Goal: Check status: Check status

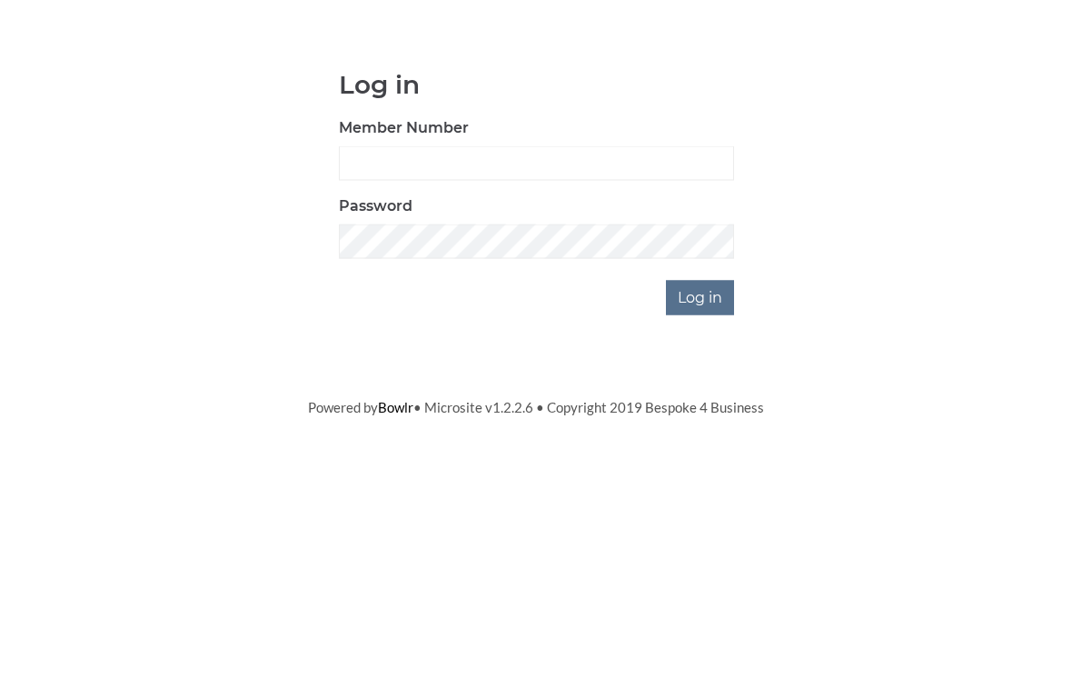
scroll to position [136, 0]
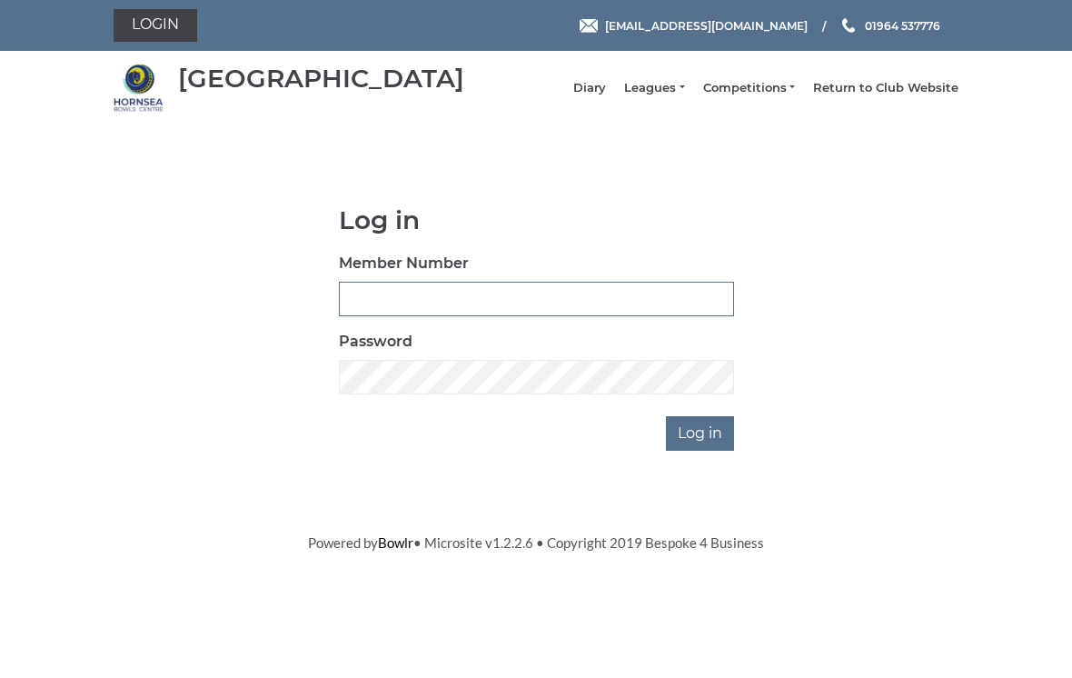
type input "0196"
click at [701, 446] on input "Log in" at bounding box center [700, 433] width 68 height 35
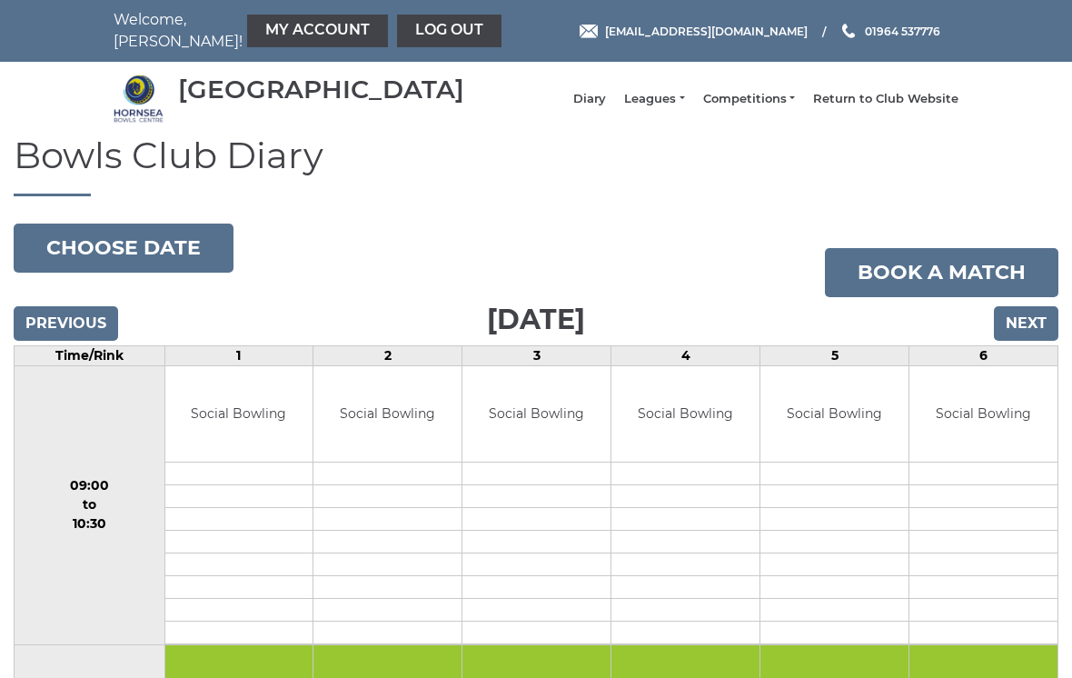
click at [671, 103] on link "Leagues" at bounding box center [654, 99] width 60 height 16
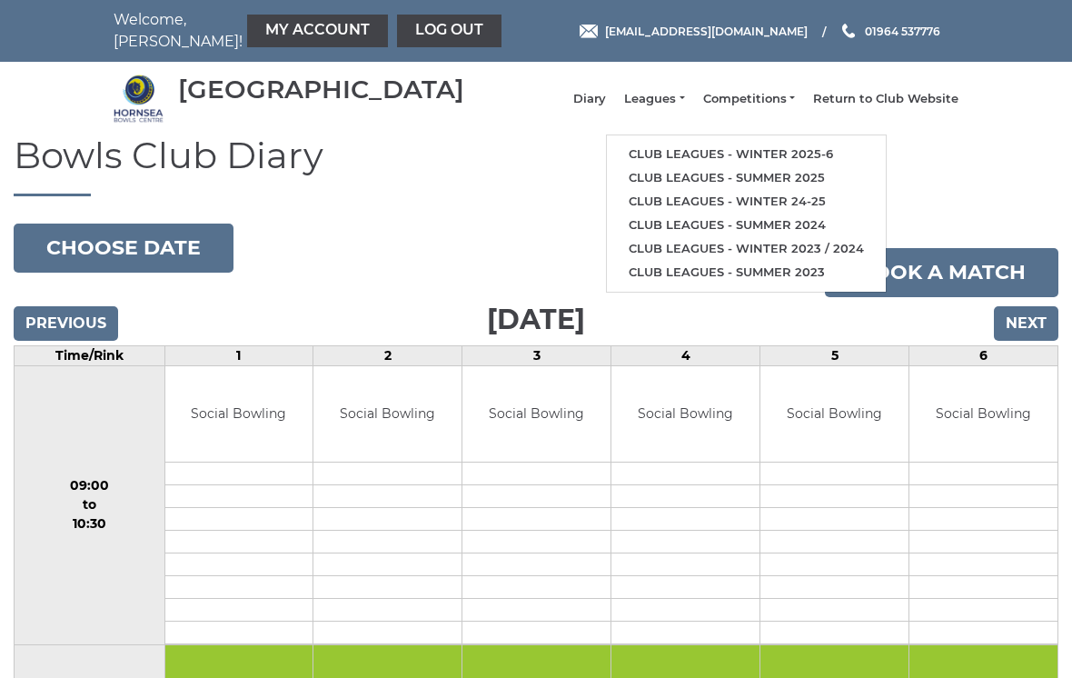
click at [714, 160] on link "Club leagues - Winter 2025-6" at bounding box center [746, 155] width 279 height 24
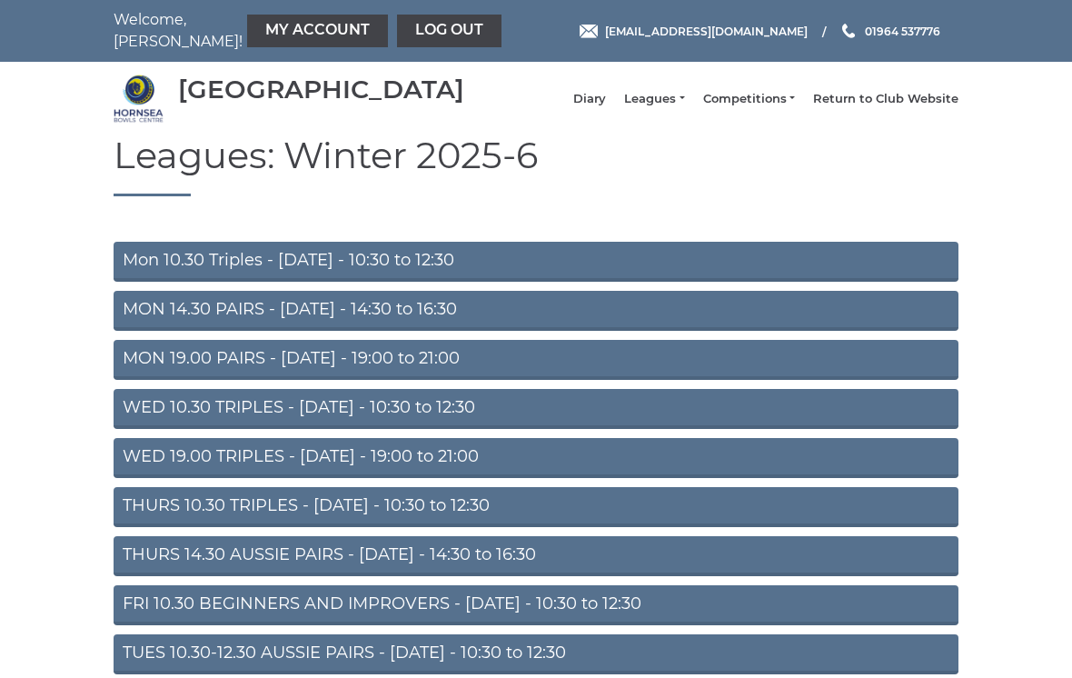
click at [329, 274] on link "Mon 10.30 Triples - [DATE] - 10:30 to 12:30" at bounding box center [536, 262] width 845 height 40
